Goal: Entertainment & Leisure: Consume media (video, audio)

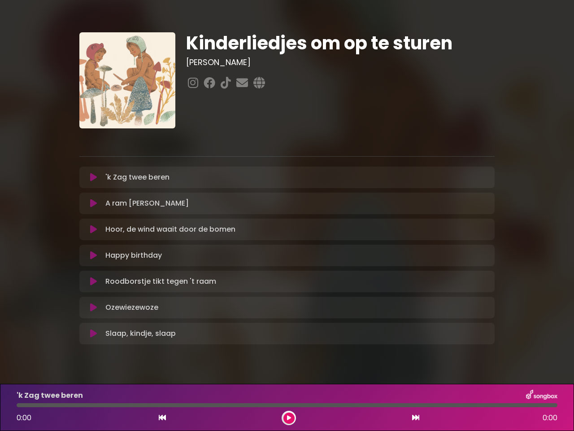
click at [93, 177] on icon at bounding box center [93, 177] width 7 height 9
click at [93, 203] on icon at bounding box center [93, 203] width 7 height 9
click at [93, 229] on icon at bounding box center [93, 229] width 7 height 9
click at [93, 255] on icon at bounding box center [93, 255] width 7 height 9
click at [93, 281] on icon at bounding box center [93, 281] width 7 height 9
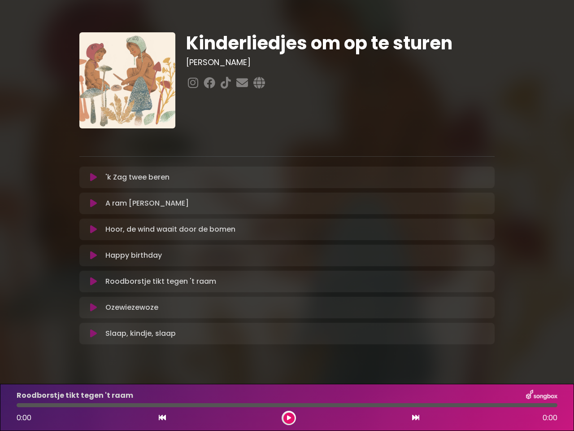
click at [93, 307] on icon at bounding box center [93, 307] width 7 height 9
click at [93, 333] on icon at bounding box center [93, 333] width 7 height 9
click at [162, 418] on icon at bounding box center [162, 417] width 7 height 7
click at [289, 418] on icon at bounding box center [289, 417] width 4 height 5
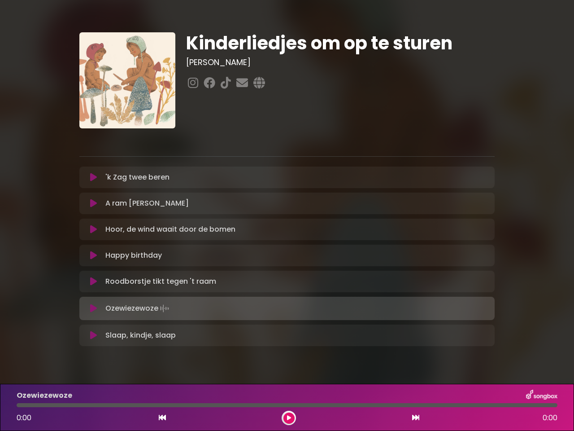
click at [416, 418] on icon at bounding box center [415, 417] width 7 height 7
